Goal: Navigation & Orientation: Find specific page/section

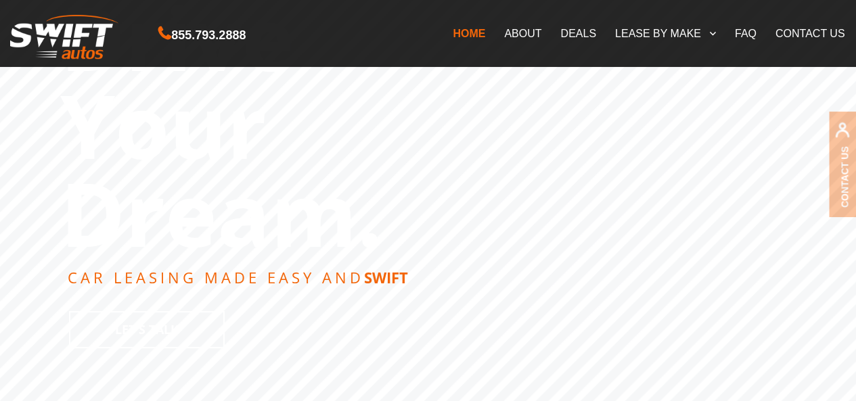
scroll to position [271, 0]
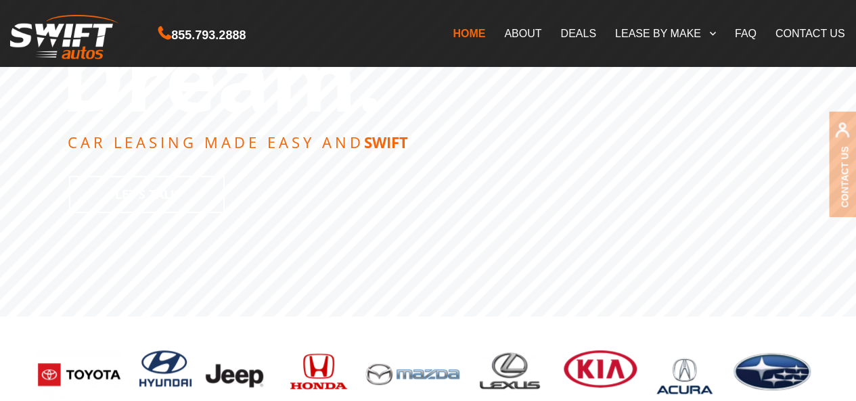
click at [575, 32] on link "DEALS" at bounding box center [578, 33] width 54 height 28
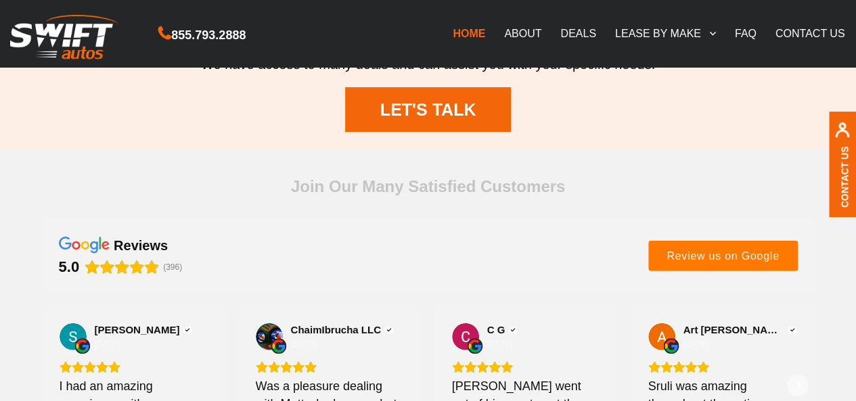
scroll to position [1625, 0]
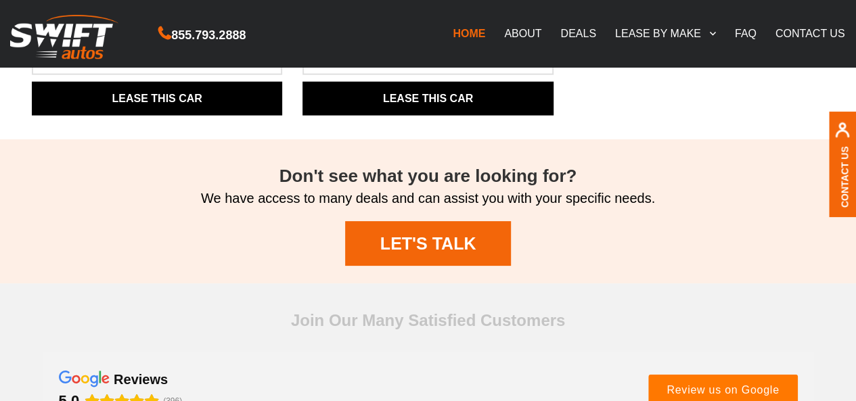
click at [480, 37] on link "HOME" at bounding box center [468, 33] width 51 height 28
